Goal: Feedback & Contribution: Leave review/rating

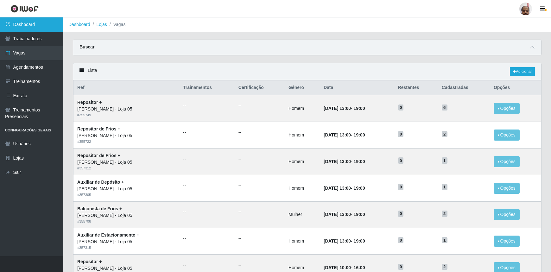
click at [31, 26] on link "Dashboard" at bounding box center [31, 24] width 63 height 14
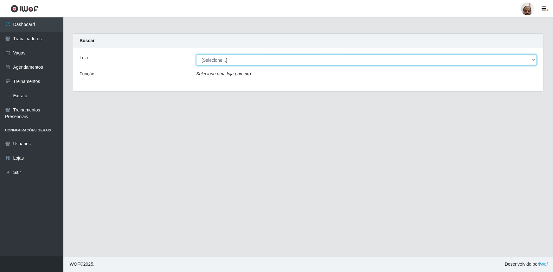
drag, startPoint x: 261, startPoint y: 62, endPoint x: 256, endPoint y: 62, distance: 4.7
click at [261, 62] on select "[Selecione...] Mar Vermelho - Loja 05" at bounding box center [366, 59] width 340 height 11
select select "252"
click at [196, 54] on select "[Selecione...] Mar Vermelho - Loja 05" at bounding box center [366, 59] width 340 height 11
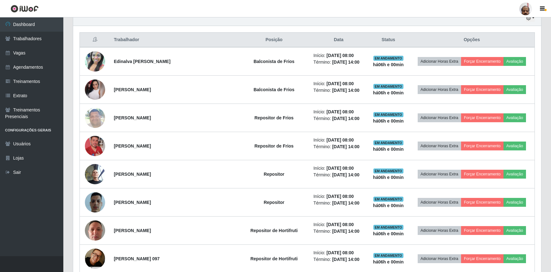
scroll to position [259, 0]
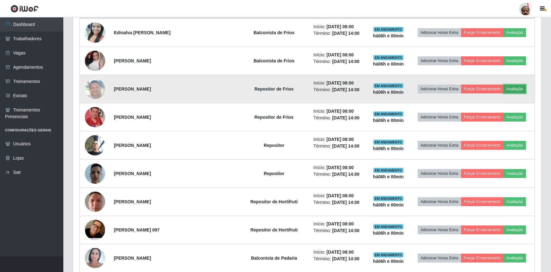
click at [510, 88] on button "Avaliação" at bounding box center [514, 89] width 22 height 9
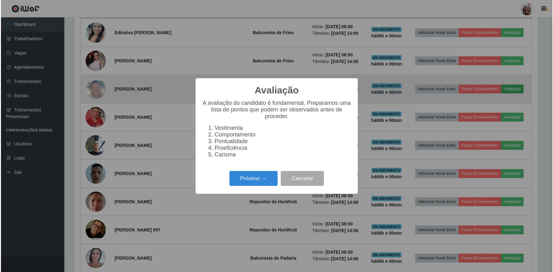
scroll to position [131, 465]
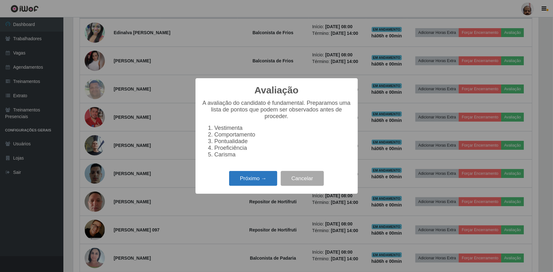
click at [262, 180] on button "Próximo →" at bounding box center [253, 178] width 48 height 15
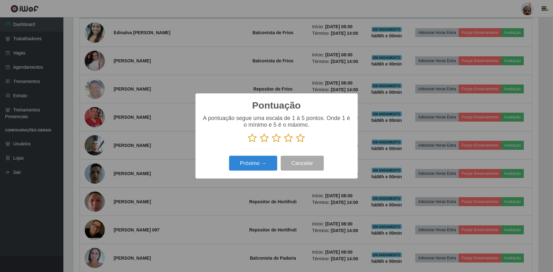
scroll to position [316514, 316180]
click at [288, 139] on icon at bounding box center [288, 137] width 9 height 9
click at [284, 143] on input "radio" at bounding box center [284, 143] width 0 height 0
click at [281, 139] on p at bounding box center [276, 137] width 149 height 9
click at [275, 139] on icon at bounding box center [276, 137] width 9 height 9
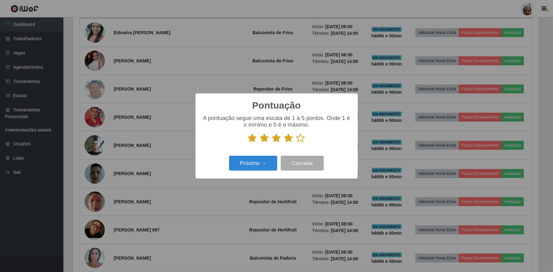
click at [272, 143] on input "radio" at bounding box center [272, 143] width 0 height 0
click at [269, 165] on button "Próximo →" at bounding box center [253, 163] width 48 height 15
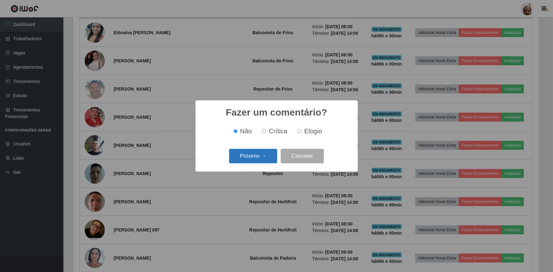
click at [259, 155] on button "Próximo →" at bounding box center [253, 156] width 48 height 15
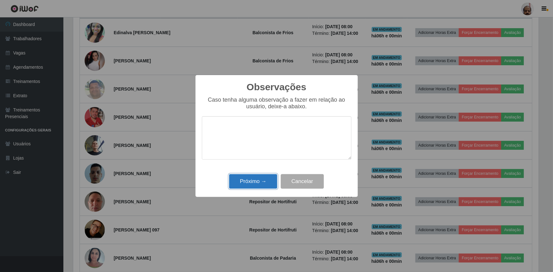
click at [247, 181] on button "Próximo →" at bounding box center [253, 181] width 48 height 15
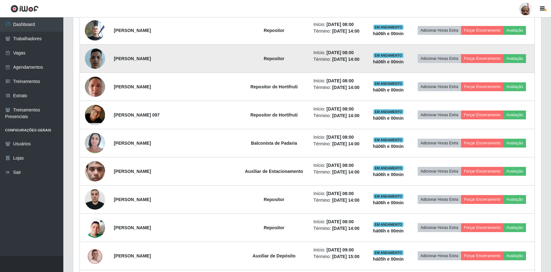
scroll to position [403, 0]
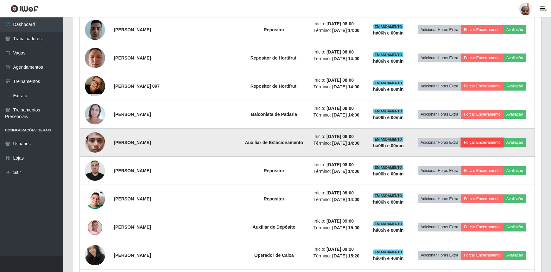
click at [465, 140] on button "Forçar Encerramento" at bounding box center [482, 142] width 42 height 9
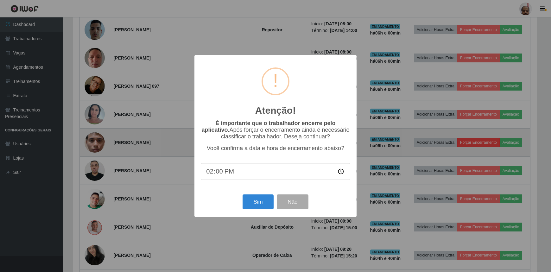
scroll to position [131, 465]
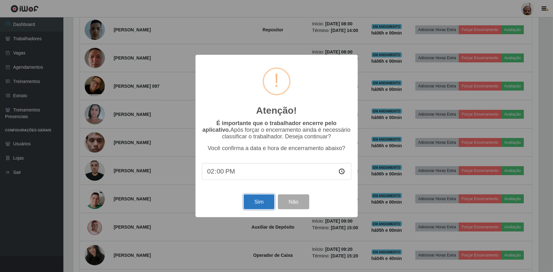
click at [262, 199] on button "Sim" at bounding box center [258, 201] width 31 height 15
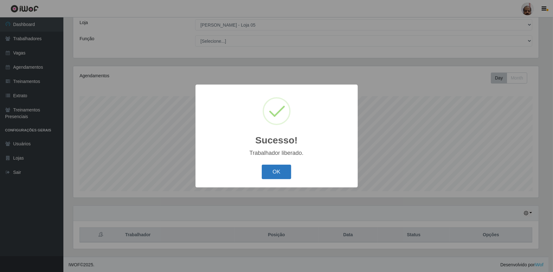
click at [270, 170] on button "OK" at bounding box center [276, 172] width 29 height 15
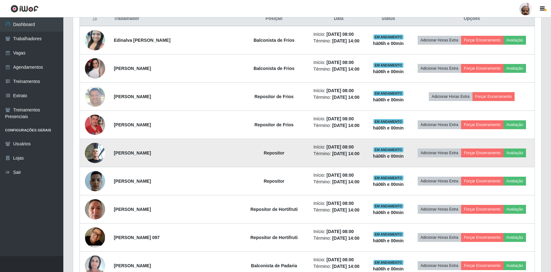
scroll to position [266, 0]
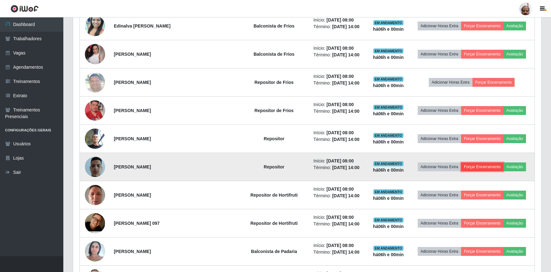
click at [473, 168] on button "Forçar Encerramento" at bounding box center [482, 166] width 42 height 9
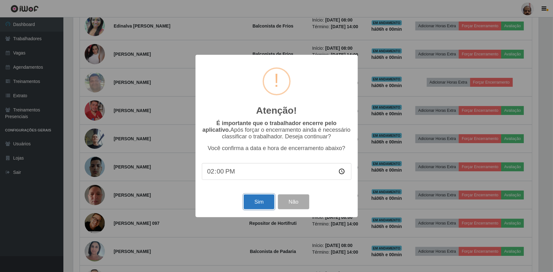
click at [259, 205] on button "Sim" at bounding box center [258, 201] width 31 height 15
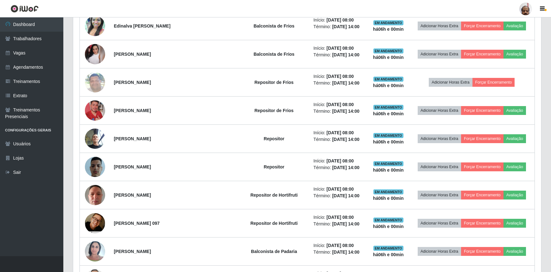
scroll to position [0, 0]
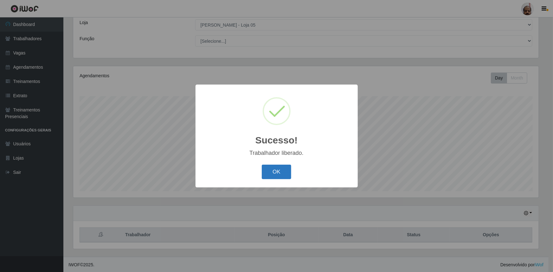
click at [266, 175] on button "OK" at bounding box center [276, 172] width 29 height 15
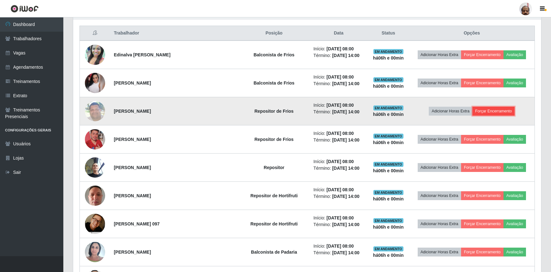
click at [481, 111] on button "Forçar Encerramento" at bounding box center [493, 111] width 42 height 9
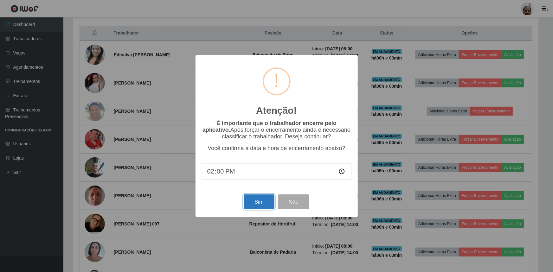
click at [261, 204] on button "Sim" at bounding box center [258, 201] width 31 height 15
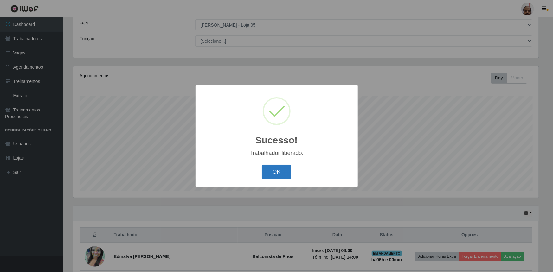
click at [280, 171] on button "OK" at bounding box center [276, 172] width 29 height 15
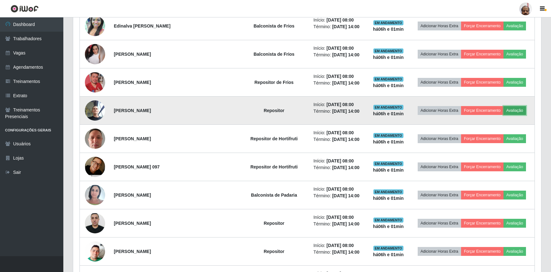
click at [514, 111] on button "Avaliação" at bounding box center [514, 110] width 22 height 9
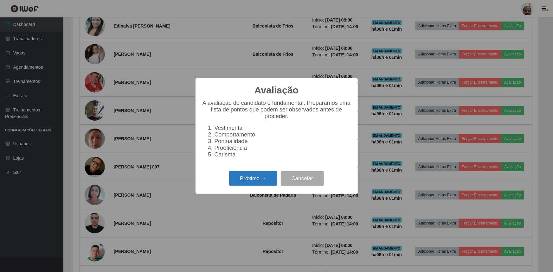
click at [256, 179] on button "Próximo →" at bounding box center [253, 178] width 48 height 15
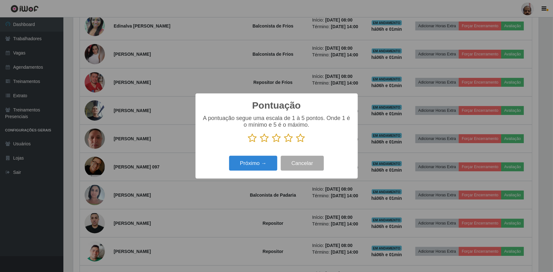
click at [278, 137] on icon at bounding box center [276, 137] width 9 height 9
click at [272, 143] on input "radio" at bounding box center [272, 143] width 0 height 0
click at [264, 163] on button "Próximo →" at bounding box center [253, 163] width 48 height 15
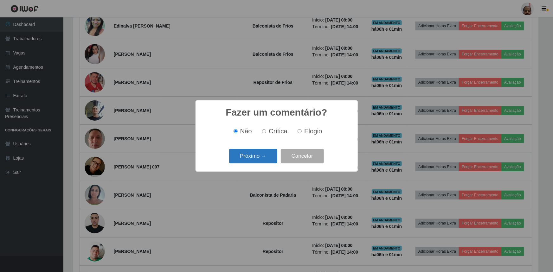
click at [257, 156] on button "Próximo →" at bounding box center [253, 156] width 48 height 15
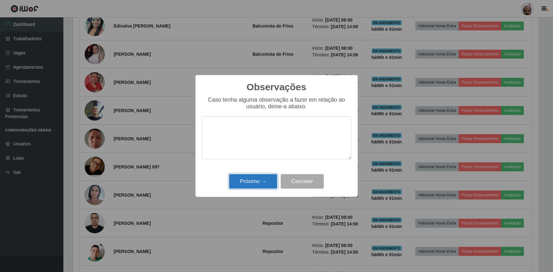
click at [255, 183] on button "Próximo →" at bounding box center [253, 181] width 48 height 15
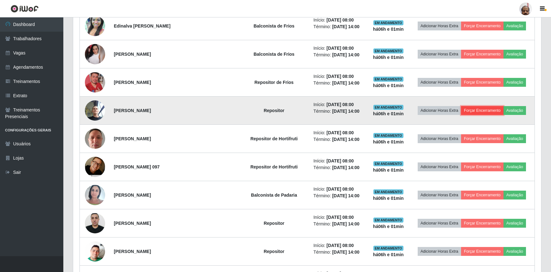
click at [477, 110] on button "Forçar Encerramento" at bounding box center [482, 110] width 42 height 9
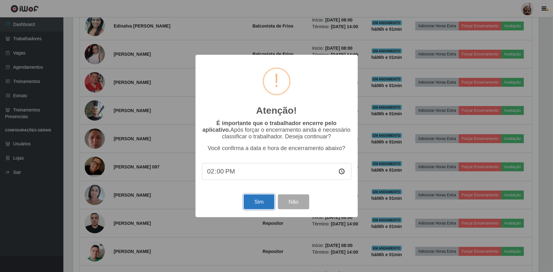
click at [261, 201] on button "Sim" at bounding box center [258, 201] width 31 height 15
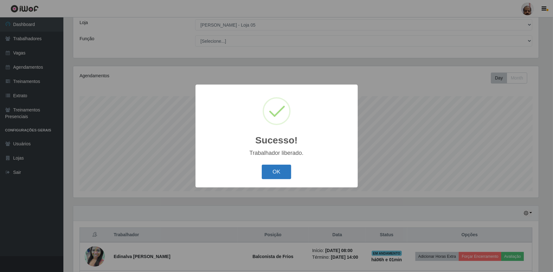
click at [277, 171] on button "OK" at bounding box center [276, 172] width 29 height 15
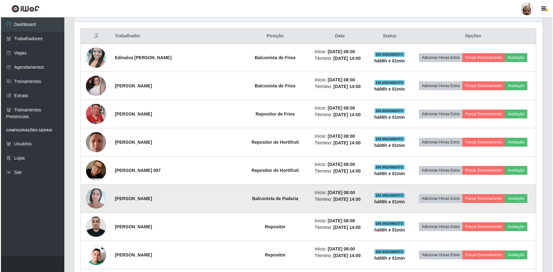
scroll to position [266, 0]
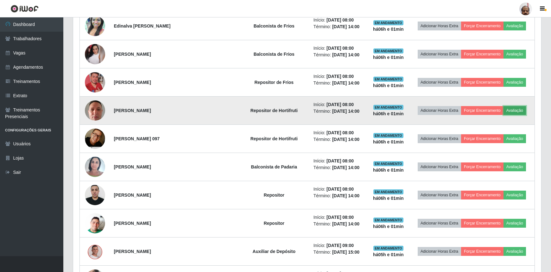
click at [509, 110] on button "Avaliação" at bounding box center [514, 110] width 22 height 9
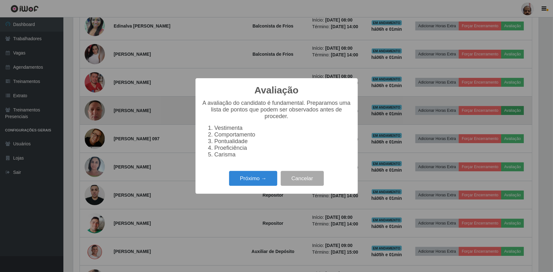
scroll to position [316514, 316180]
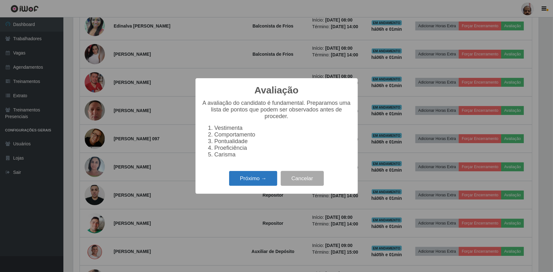
click at [258, 180] on button "Próximo →" at bounding box center [253, 178] width 48 height 15
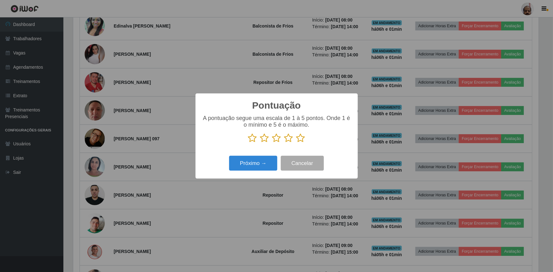
click at [287, 139] on icon at bounding box center [288, 137] width 9 height 9
click at [284, 143] on input "radio" at bounding box center [284, 143] width 0 height 0
click at [248, 164] on button "Próximo →" at bounding box center [253, 163] width 48 height 15
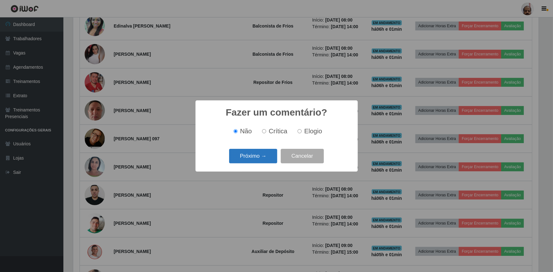
click at [254, 155] on button "Próximo →" at bounding box center [253, 156] width 48 height 15
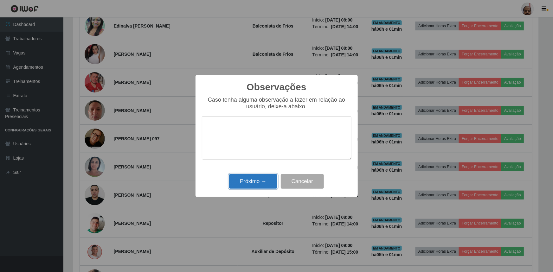
click at [253, 180] on button "Próximo →" at bounding box center [253, 181] width 48 height 15
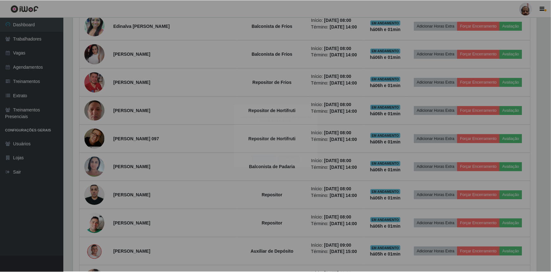
scroll to position [131, 468]
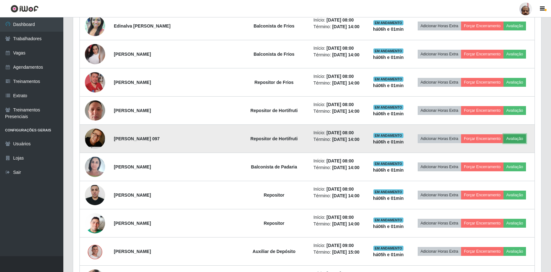
click at [509, 139] on button "Avaliação" at bounding box center [514, 138] width 22 height 9
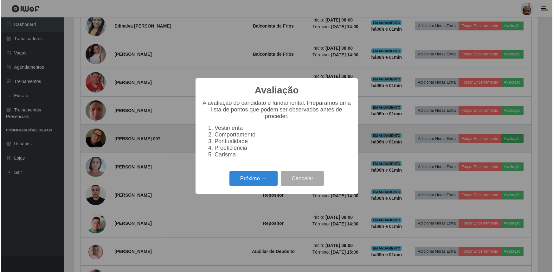
scroll to position [131, 465]
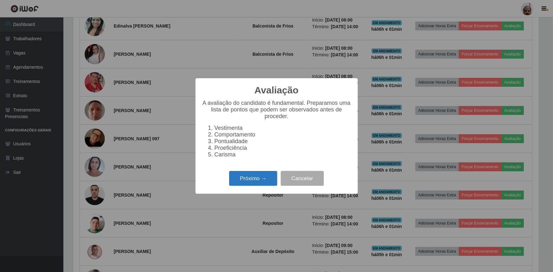
click at [255, 181] on button "Próximo →" at bounding box center [253, 178] width 48 height 15
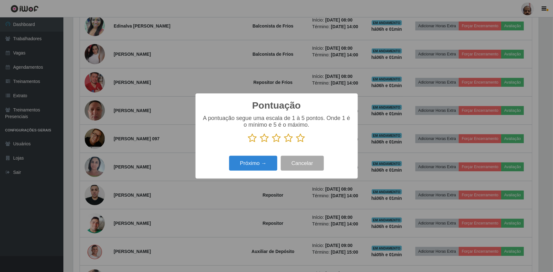
click at [288, 139] on icon at bounding box center [288, 137] width 9 height 9
click at [284, 143] on input "radio" at bounding box center [284, 143] width 0 height 0
click at [257, 163] on button "Próximo →" at bounding box center [253, 163] width 48 height 15
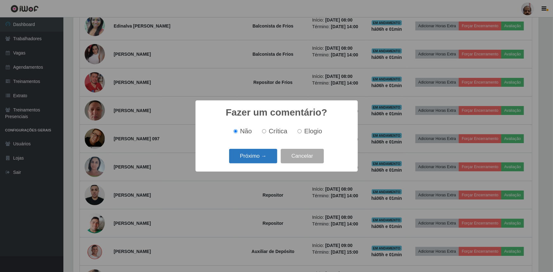
click at [257, 154] on button "Próximo →" at bounding box center [253, 156] width 48 height 15
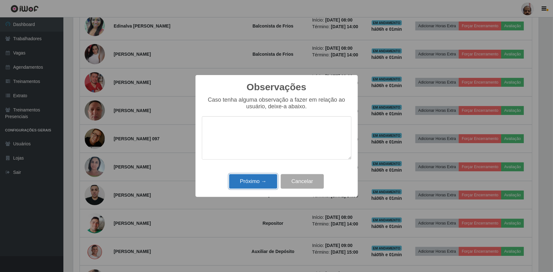
click at [255, 182] on button "Próximo →" at bounding box center [253, 181] width 48 height 15
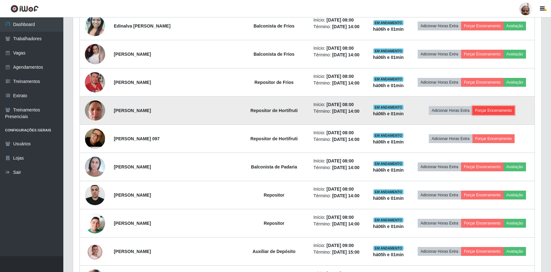
click at [472, 110] on button "Forçar Encerramento" at bounding box center [493, 110] width 42 height 9
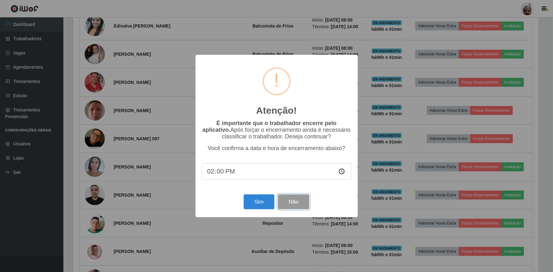
click at [293, 200] on button "Não" at bounding box center [293, 201] width 31 height 15
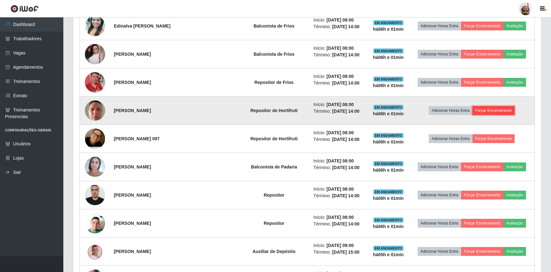
click at [480, 109] on button "Forçar Encerramento" at bounding box center [493, 110] width 42 height 9
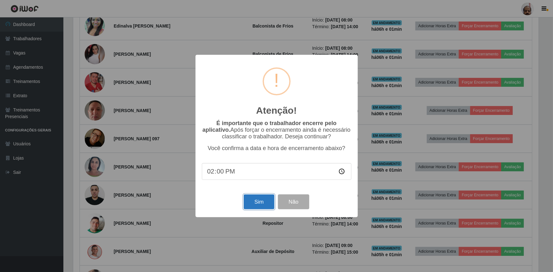
click at [261, 199] on button "Sim" at bounding box center [258, 201] width 31 height 15
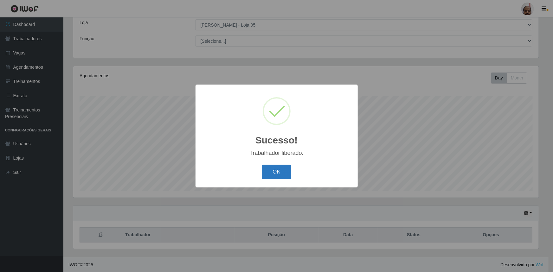
click at [275, 170] on button "OK" at bounding box center [276, 172] width 29 height 15
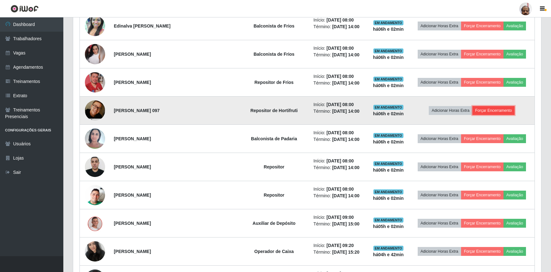
click at [484, 109] on button "Forçar Encerramento" at bounding box center [493, 110] width 42 height 9
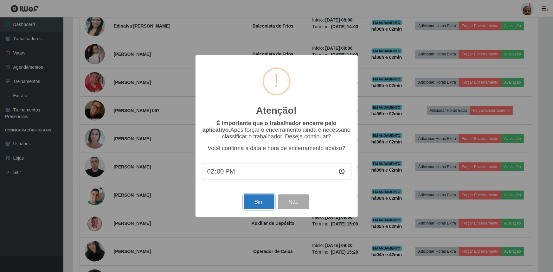
click at [260, 200] on button "Sim" at bounding box center [258, 201] width 31 height 15
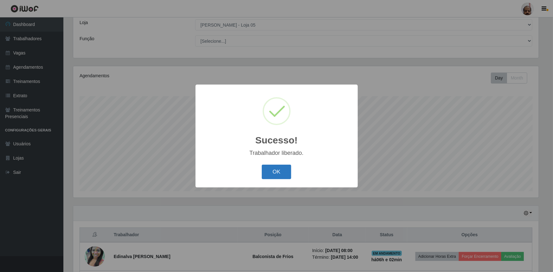
click at [280, 173] on button "OK" at bounding box center [276, 172] width 29 height 15
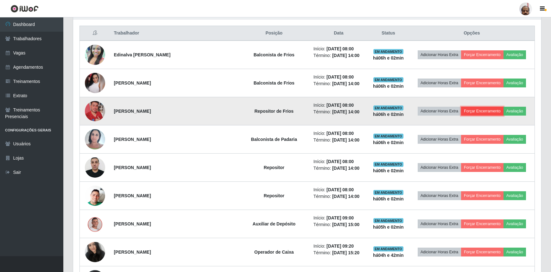
click at [467, 111] on button "Forçar Encerramento" at bounding box center [482, 111] width 42 height 9
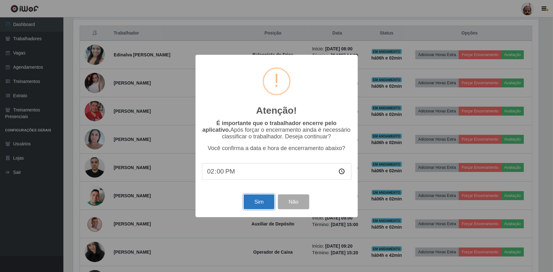
click at [261, 199] on button "Sim" at bounding box center [258, 201] width 31 height 15
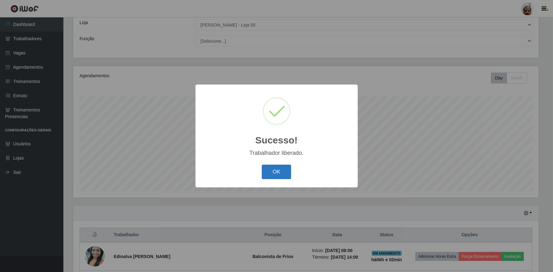
click at [278, 170] on button "OK" at bounding box center [276, 172] width 29 height 15
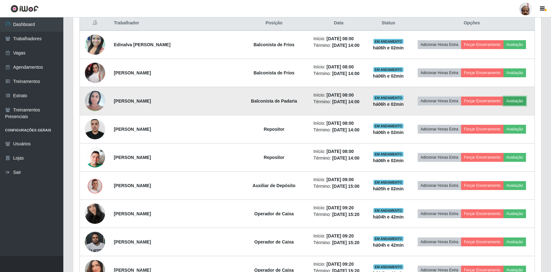
click at [509, 102] on button "Avaliação" at bounding box center [514, 101] width 22 height 9
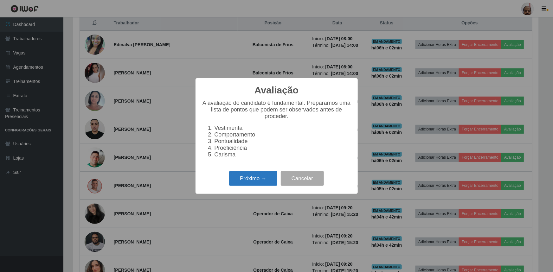
click at [257, 181] on button "Próximo →" at bounding box center [253, 178] width 48 height 15
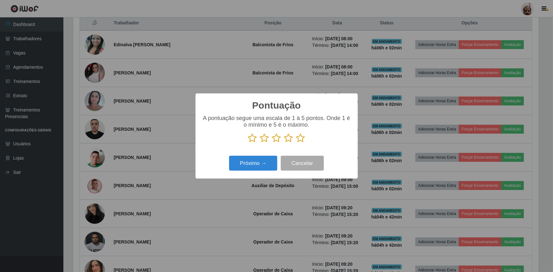
click at [276, 138] on icon at bounding box center [276, 137] width 9 height 9
click at [272, 143] on input "radio" at bounding box center [272, 143] width 0 height 0
click at [269, 162] on button "Próximo →" at bounding box center [253, 163] width 48 height 15
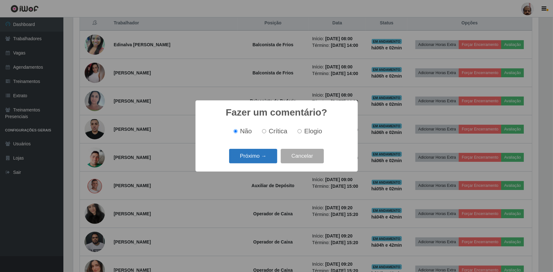
click at [263, 162] on button "Próximo →" at bounding box center [253, 156] width 48 height 15
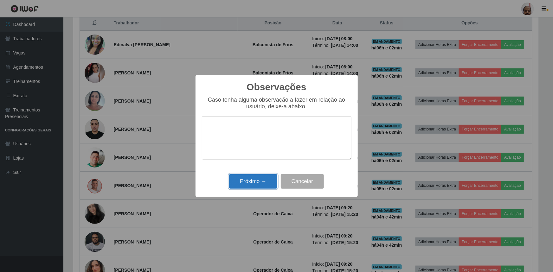
click at [262, 176] on button "Próximo →" at bounding box center [253, 181] width 48 height 15
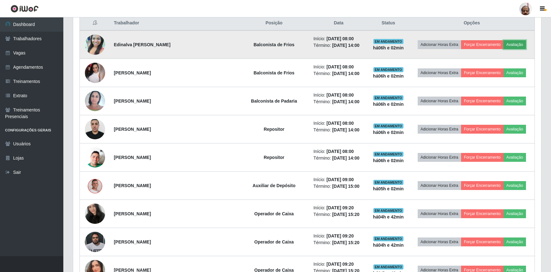
click at [510, 44] on button "Avaliação" at bounding box center [514, 44] width 22 height 9
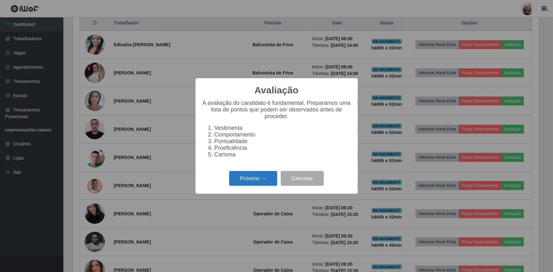
click at [251, 175] on button "Próximo →" at bounding box center [253, 178] width 48 height 15
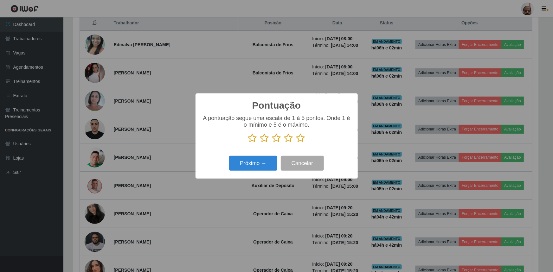
click at [288, 137] on icon at bounding box center [288, 137] width 9 height 9
click at [284, 143] on input "radio" at bounding box center [284, 143] width 0 height 0
click at [259, 165] on button "Próximo →" at bounding box center [253, 163] width 48 height 15
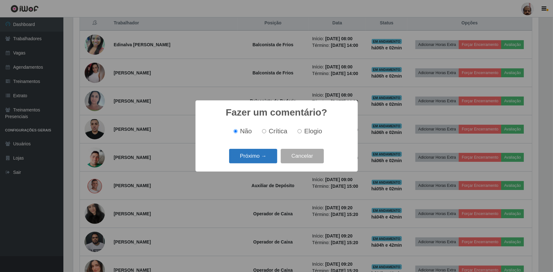
click at [258, 158] on button "Próximo →" at bounding box center [253, 156] width 48 height 15
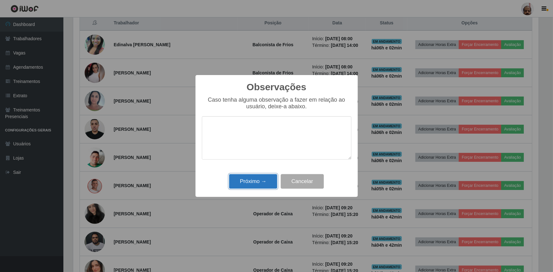
click at [256, 180] on button "Próximo →" at bounding box center [253, 181] width 48 height 15
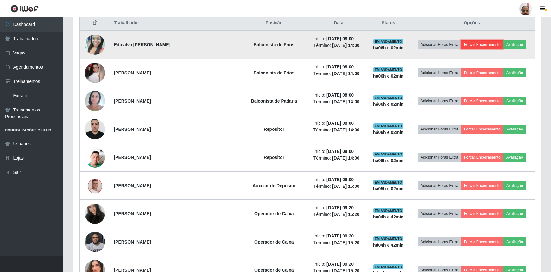
click at [475, 45] on button "Forçar Encerramento" at bounding box center [482, 44] width 42 height 9
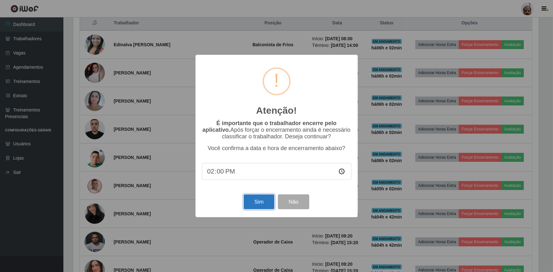
click at [264, 204] on button "Sim" at bounding box center [258, 201] width 31 height 15
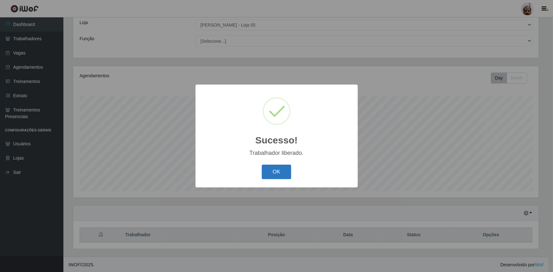
click at [280, 173] on button "OK" at bounding box center [276, 172] width 29 height 15
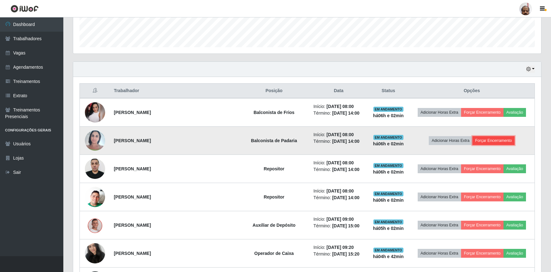
click at [486, 139] on button "Forçar Encerramento" at bounding box center [493, 140] width 42 height 9
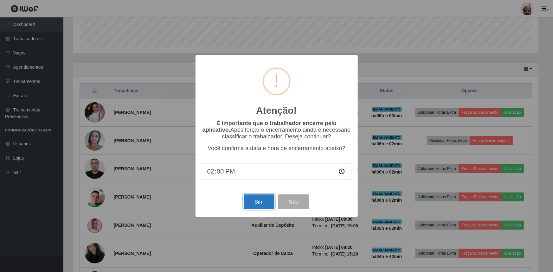
click at [253, 201] on button "Sim" at bounding box center [258, 201] width 31 height 15
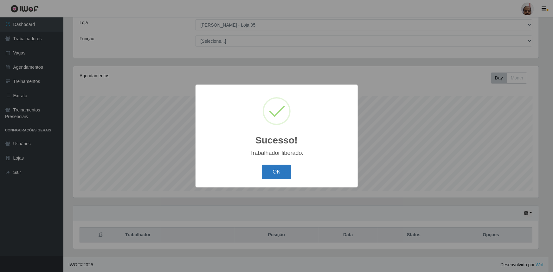
click at [272, 173] on button "OK" at bounding box center [276, 172] width 29 height 15
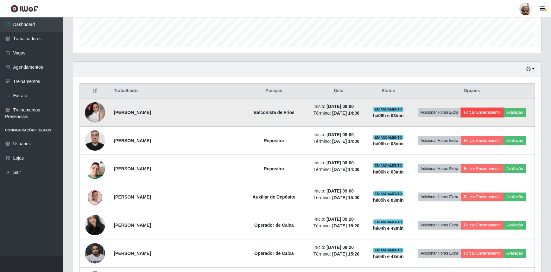
click at [470, 113] on button "Forçar Encerramento" at bounding box center [482, 112] width 42 height 9
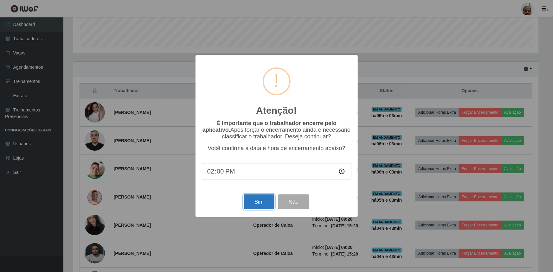
click at [258, 204] on button "Sim" at bounding box center [258, 201] width 31 height 15
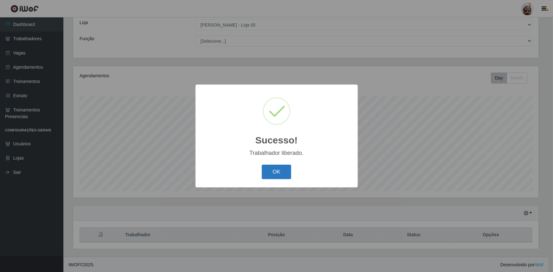
click at [272, 172] on button "OK" at bounding box center [276, 172] width 29 height 15
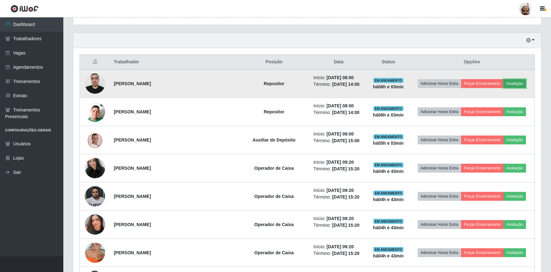
click at [513, 83] on button "Avaliação" at bounding box center [514, 83] width 22 height 9
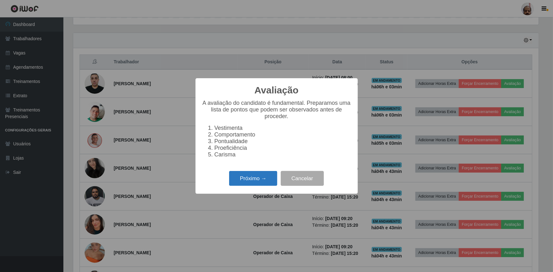
click at [255, 177] on button "Próximo →" at bounding box center [253, 178] width 48 height 15
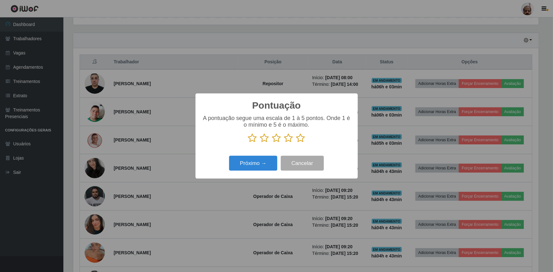
click at [288, 137] on icon at bounding box center [288, 137] width 9 height 9
click at [284, 143] on input "radio" at bounding box center [284, 143] width 0 height 0
click at [258, 162] on button "Próximo →" at bounding box center [253, 163] width 48 height 15
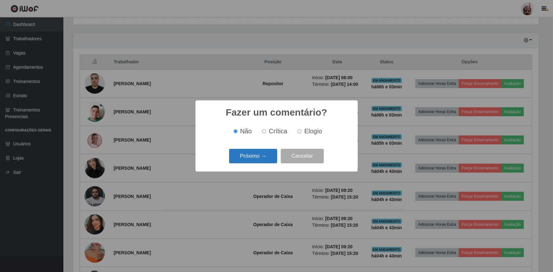
click at [259, 156] on button "Próximo →" at bounding box center [253, 156] width 48 height 15
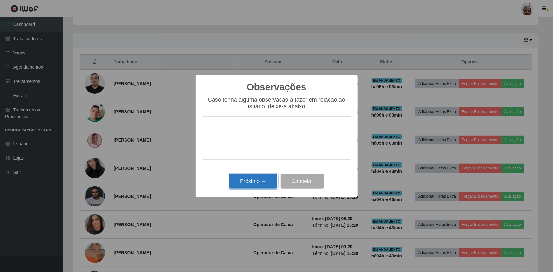
click at [255, 182] on button "Próximo →" at bounding box center [253, 181] width 48 height 15
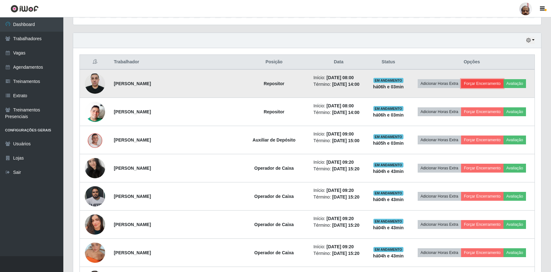
click at [470, 84] on button "Forçar Encerramento" at bounding box center [482, 83] width 42 height 9
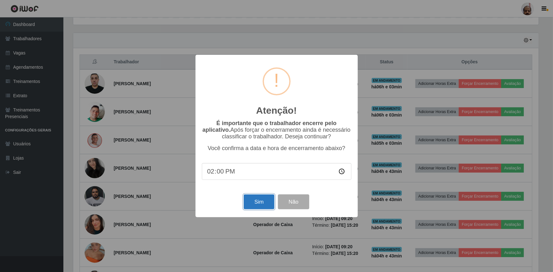
click at [263, 204] on button "Sim" at bounding box center [258, 201] width 31 height 15
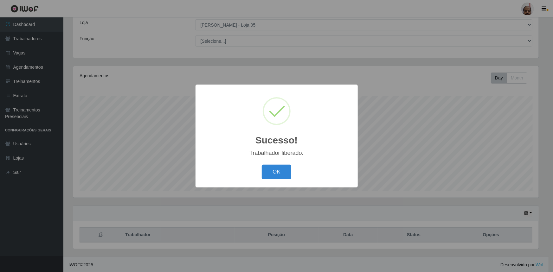
click at [271, 178] on button "OK" at bounding box center [276, 172] width 29 height 15
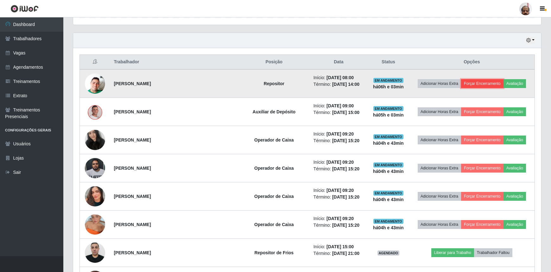
click at [471, 82] on button "Forçar Encerramento" at bounding box center [482, 83] width 42 height 9
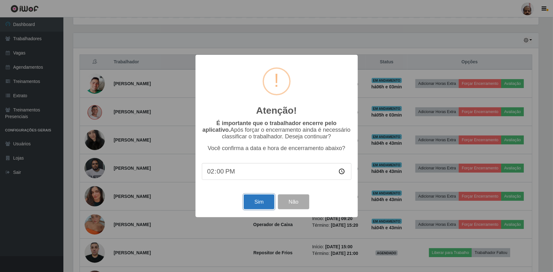
click at [264, 200] on button "Sim" at bounding box center [258, 201] width 31 height 15
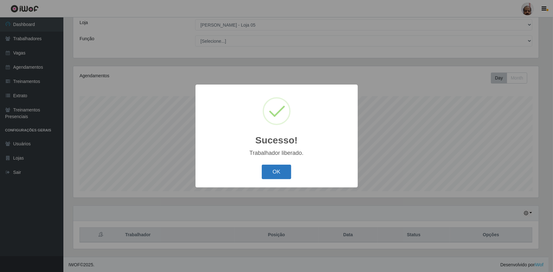
click at [275, 169] on button "OK" at bounding box center [276, 172] width 29 height 15
